Goal: Task Accomplishment & Management: Use online tool/utility

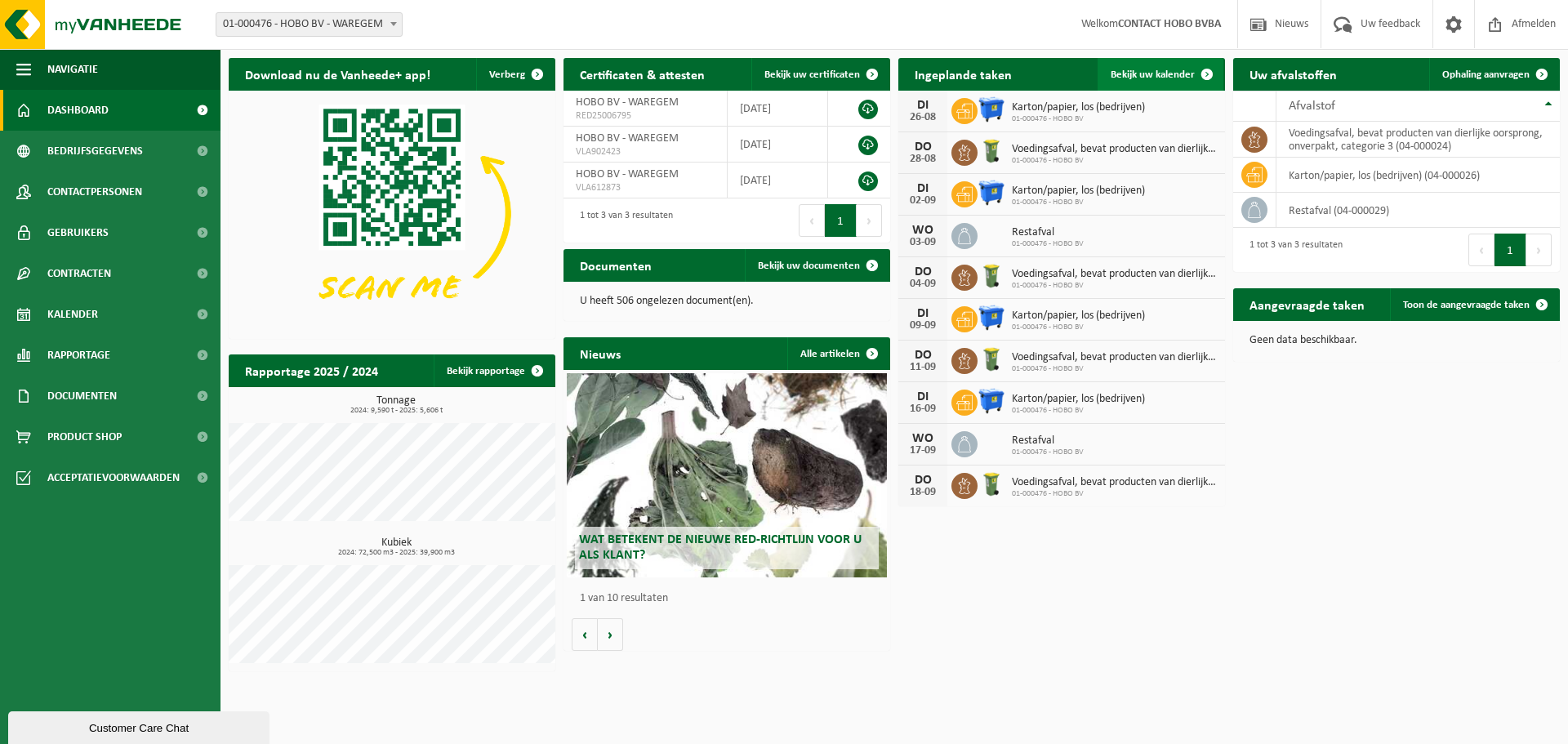
click at [1182, 73] on span "Bekijk uw kalender" at bounding box center [1153, 74] width 84 height 11
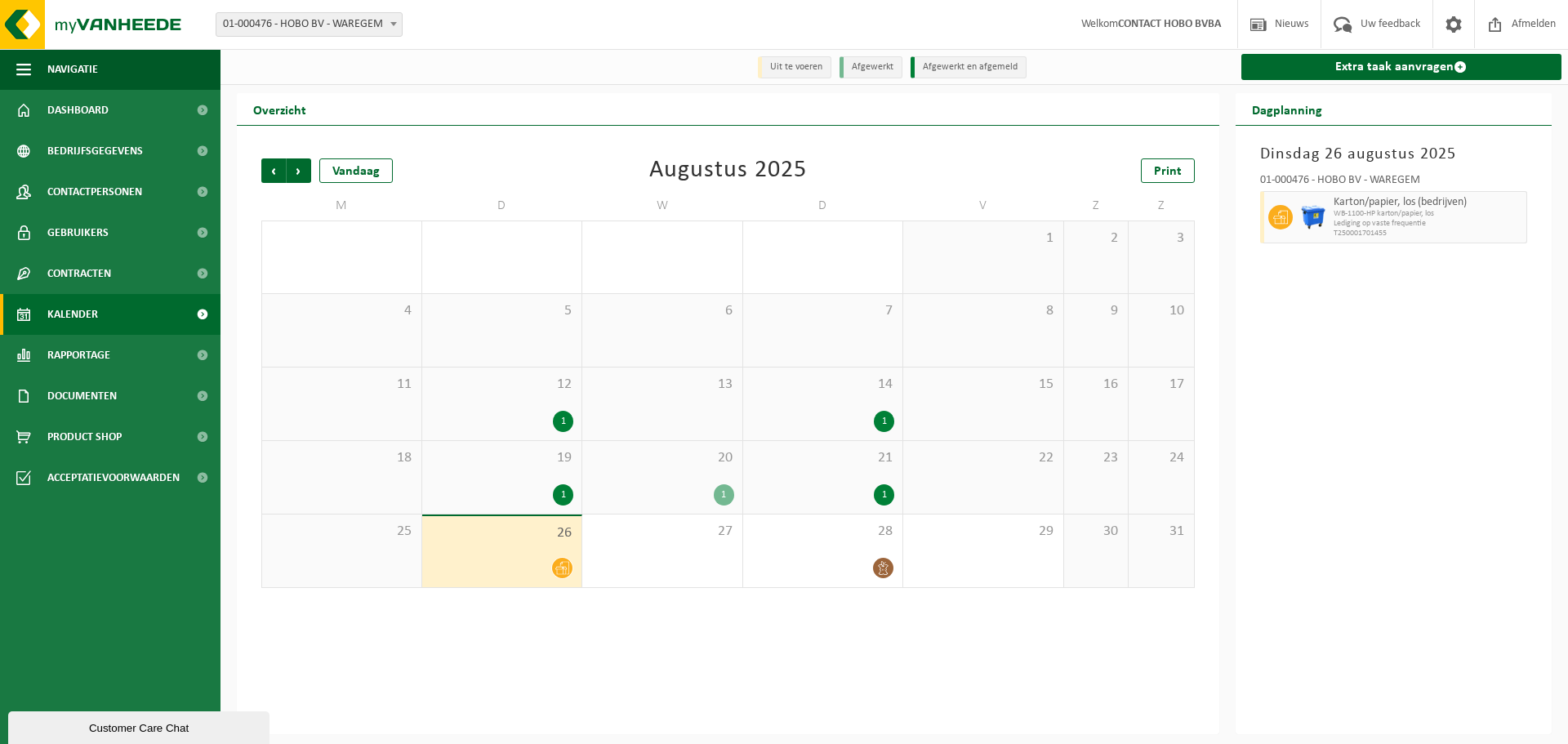
click at [648, 392] on span "13" at bounding box center [663, 385] width 143 height 18
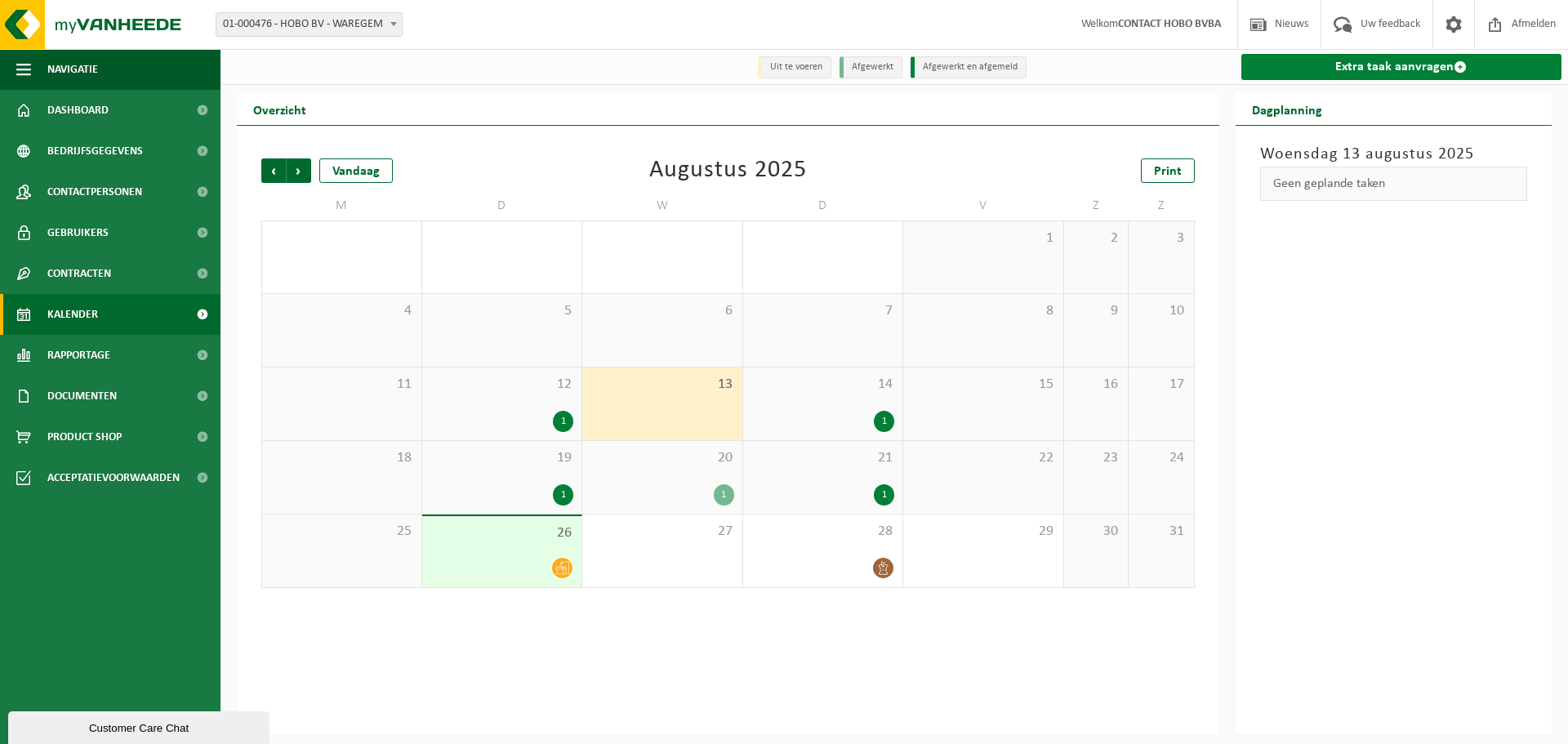
click at [1444, 61] on link "Extra taak aanvragen" at bounding box center [1402, 66] width 321 height 26
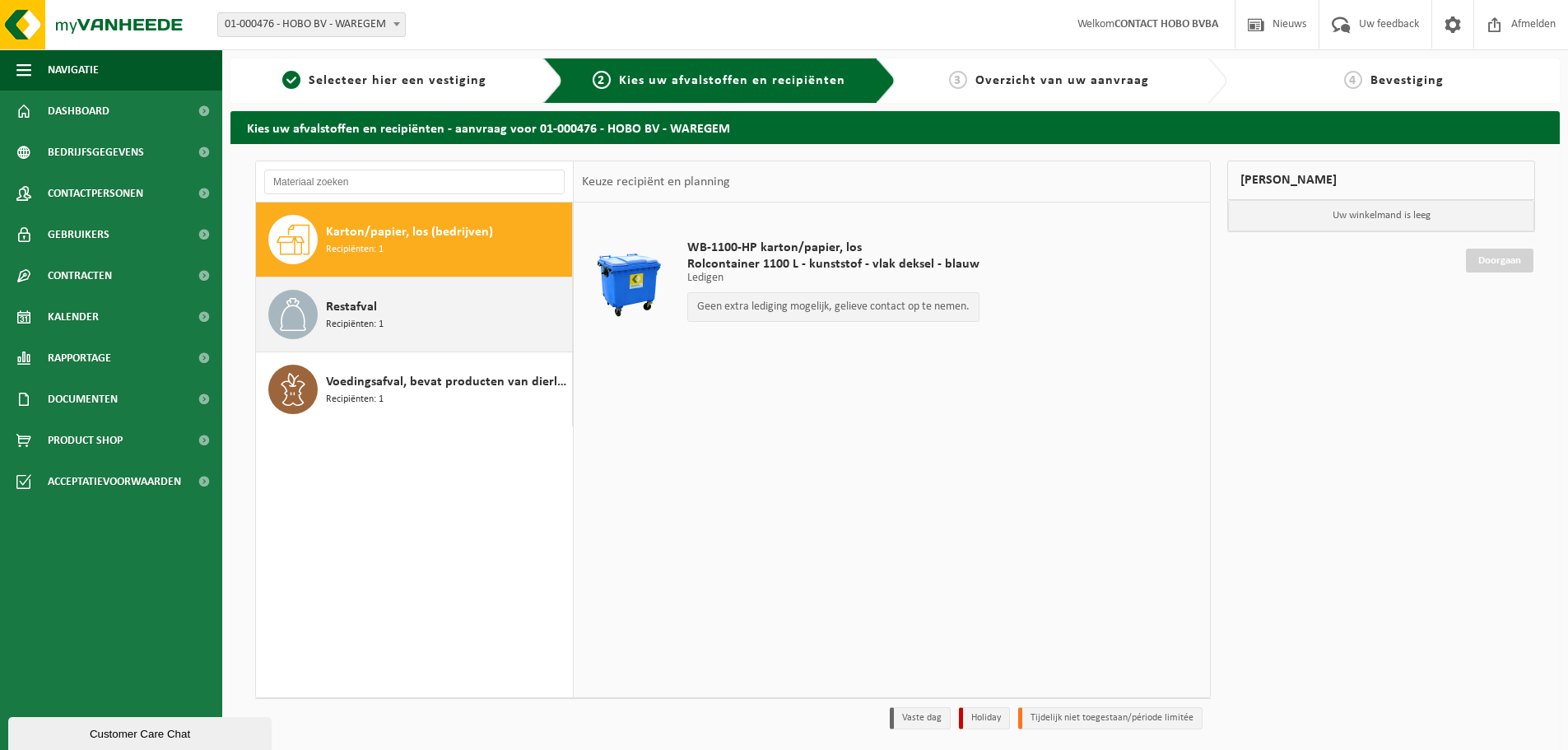
click at [365, 310] on span "Restafval" at bounding box center [352, 307] width 51 height 20
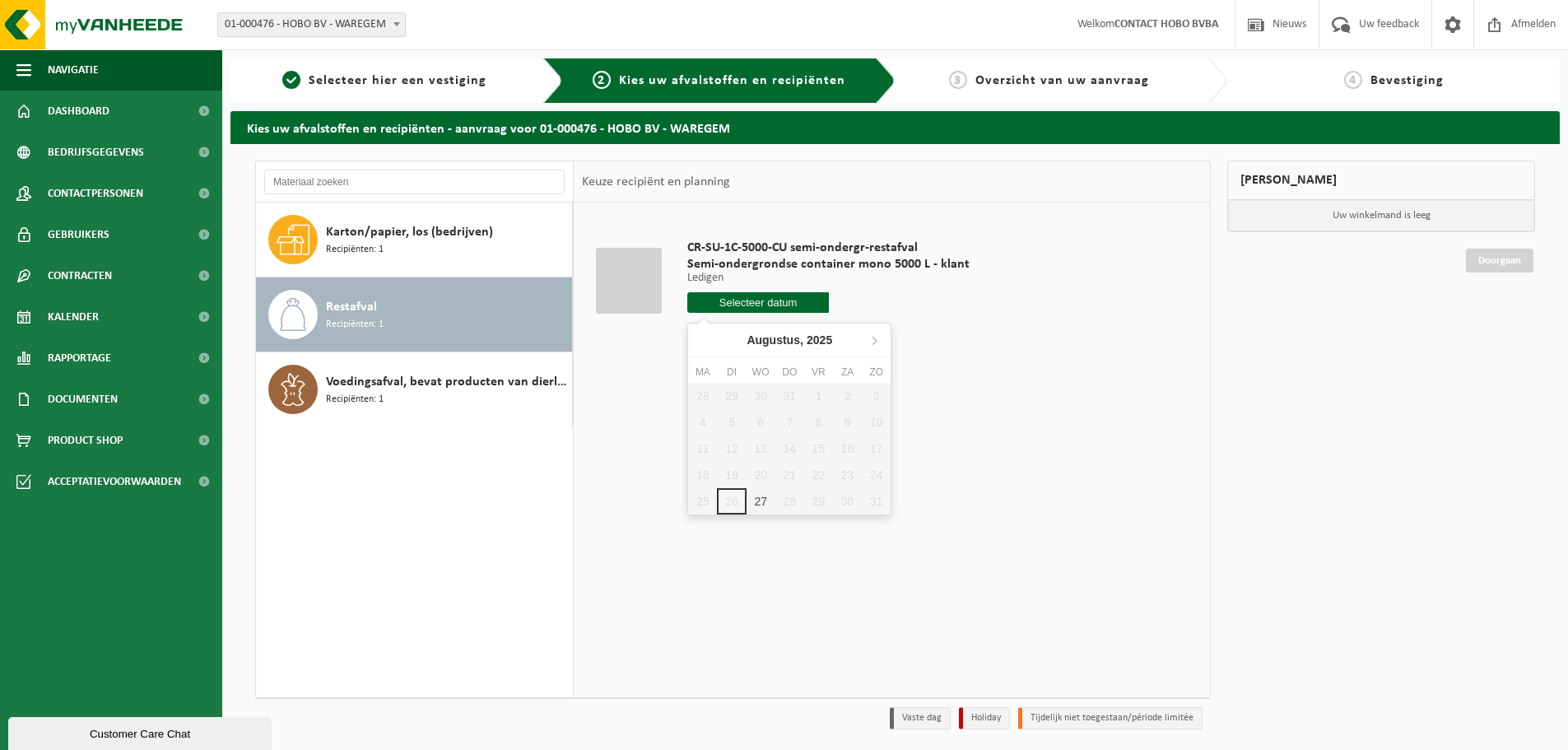
click at [772, 304] on input "text" at bounding box center [758, 302] width 142 height 21
click at [760, 497] on div "27" at bounding box center [761, 501] width 29 height 26
type input "Van 2025-08-27"
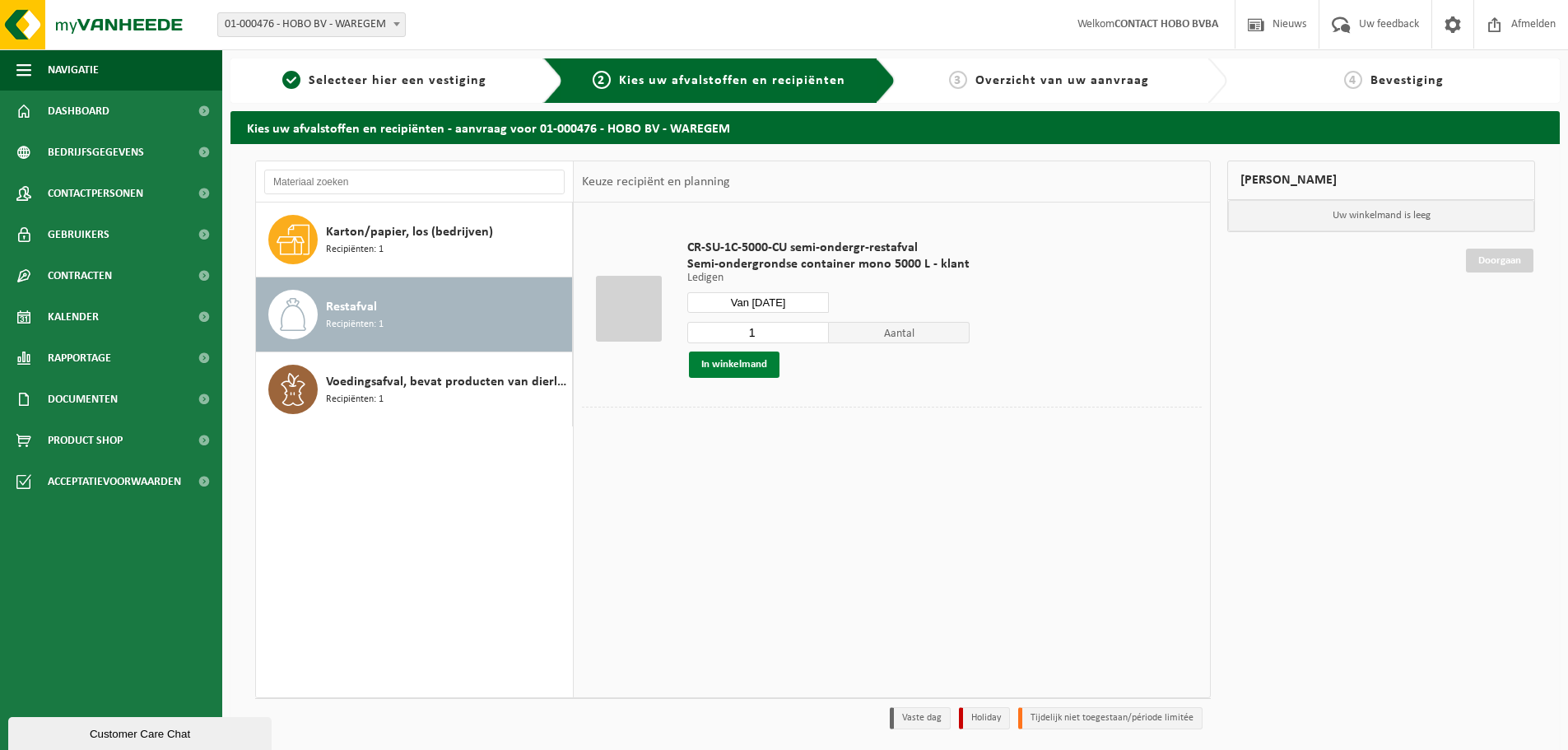
click at [751, 363] on button "In winkelmand" at bounding box center [735, 364] width 90 height 26
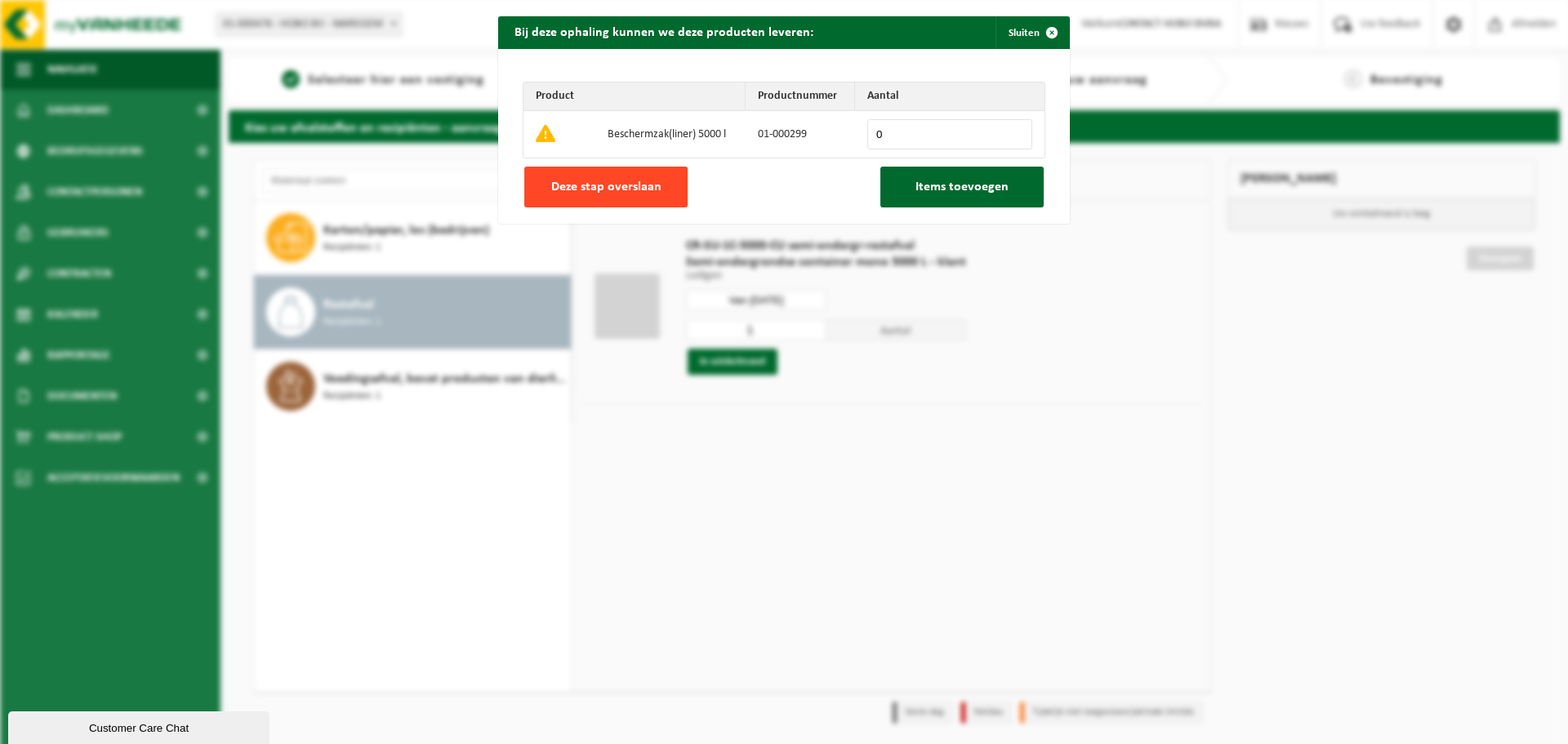
click at [589, 187] on span "Deze stap overslaan" at bounding box center [606, 186] width 110 height 13
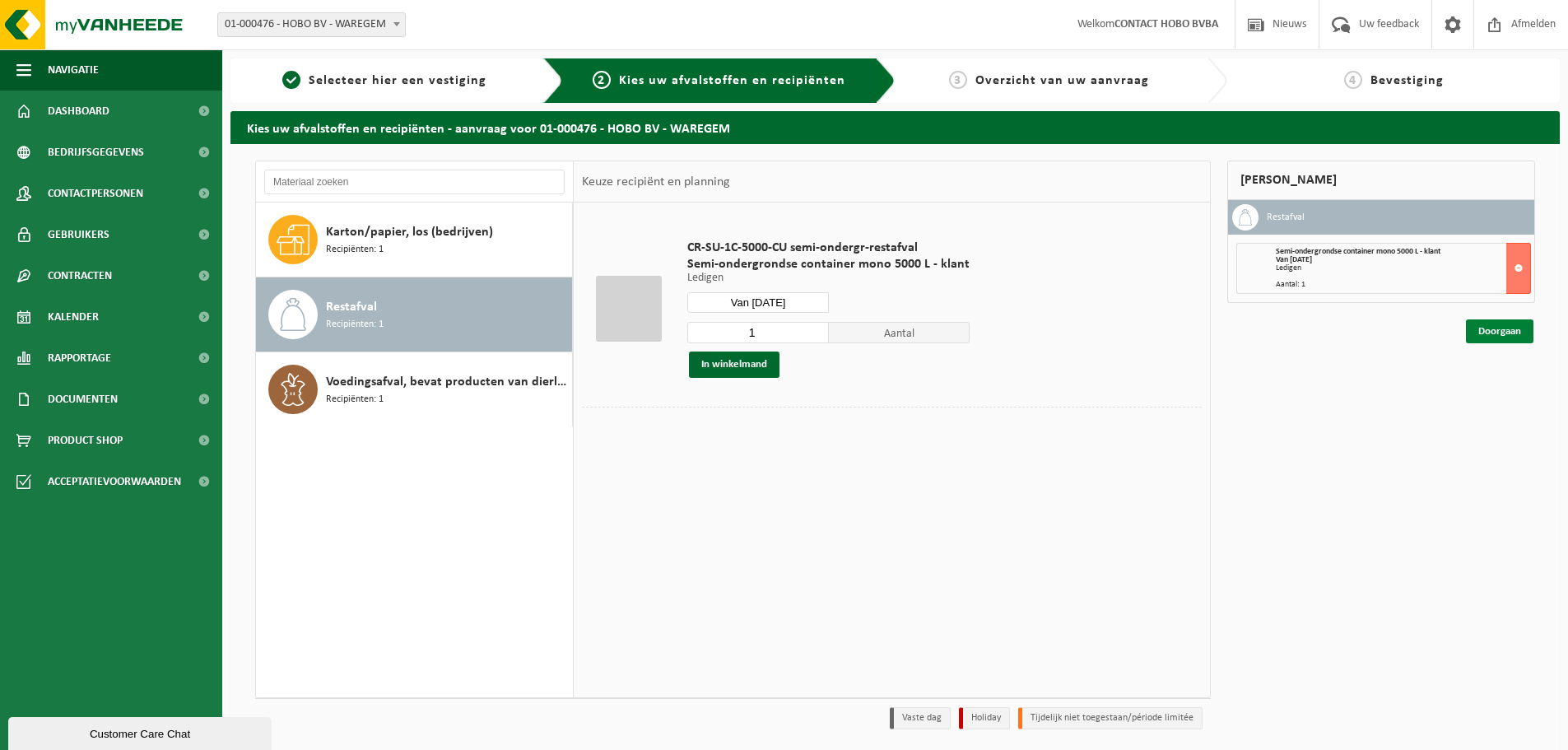
click at [1508, 332] on link "Doorgaan" at bounding box center [1500, 331] width 68 height 23
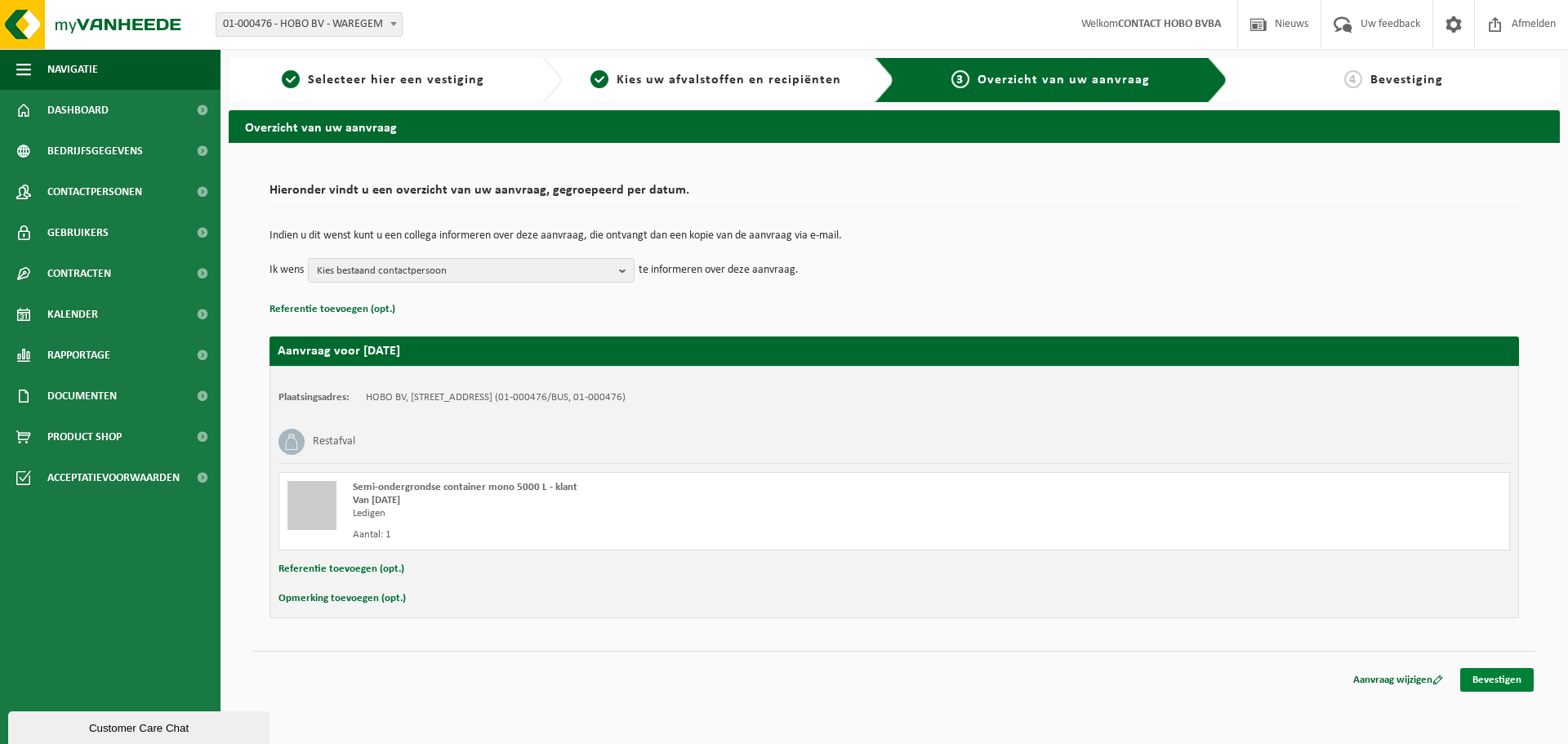
click at [1497, 676] on link "Bevestigen" at bounding box center [1497, 679] width 74 height 23
